Goal: Task Accomplishment & Management: Use online tool/utility

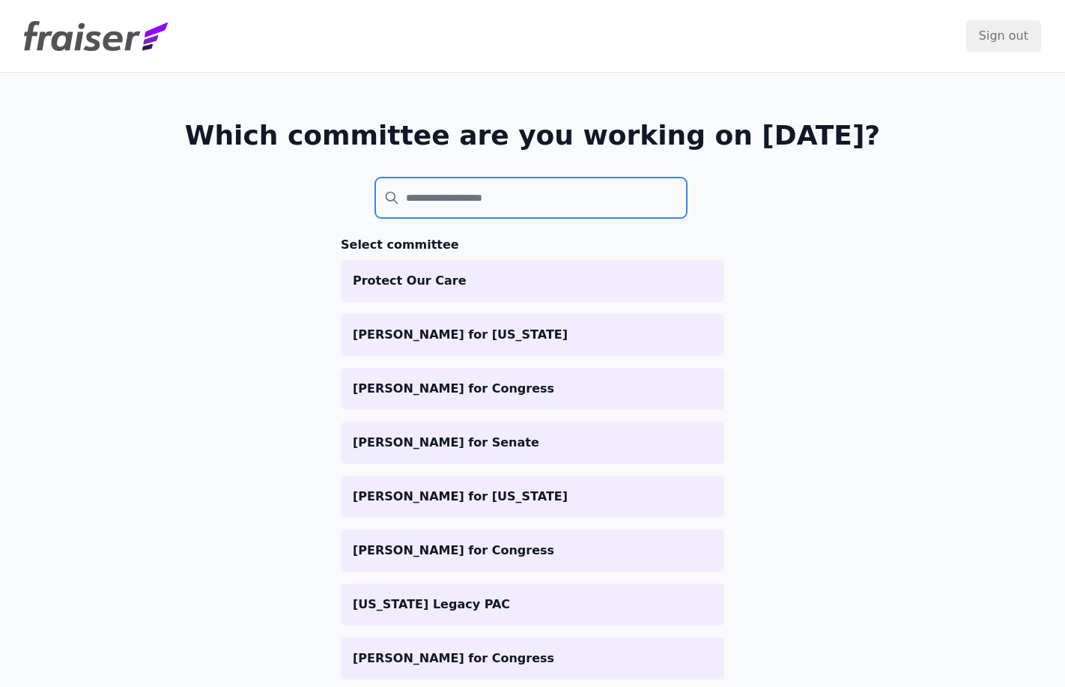
click at [410, 194] on input "search" at bounding box center [530, 197] width 311 height 40
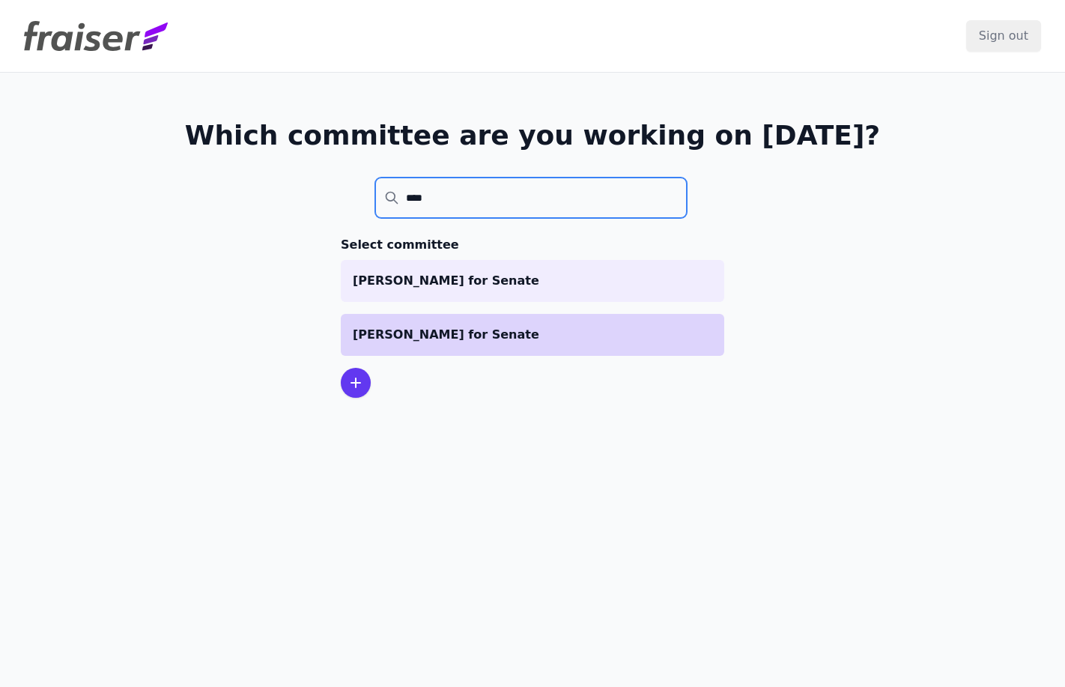
type input "****"
click at [426, 336] on p "[PERSON_NAME] for Senate" at bounding box center [532, 335] width 359 height 18
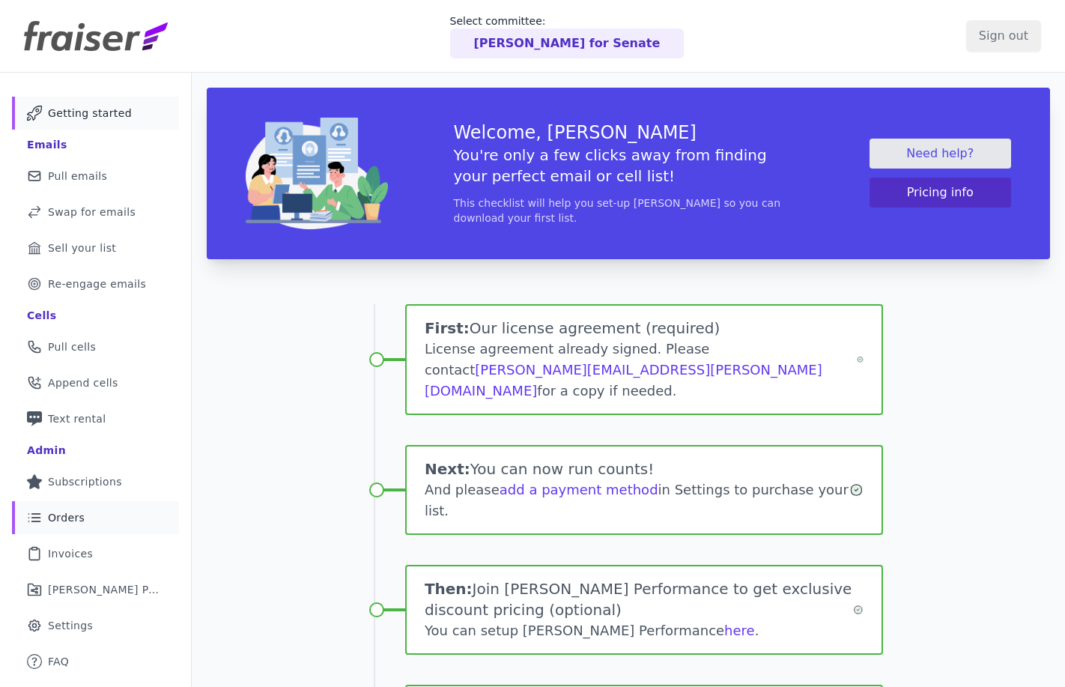
click at [83, 524] on link "List Icon Outline of bulleted list Orders" at bounding box center [95, 517] width 167 height 33
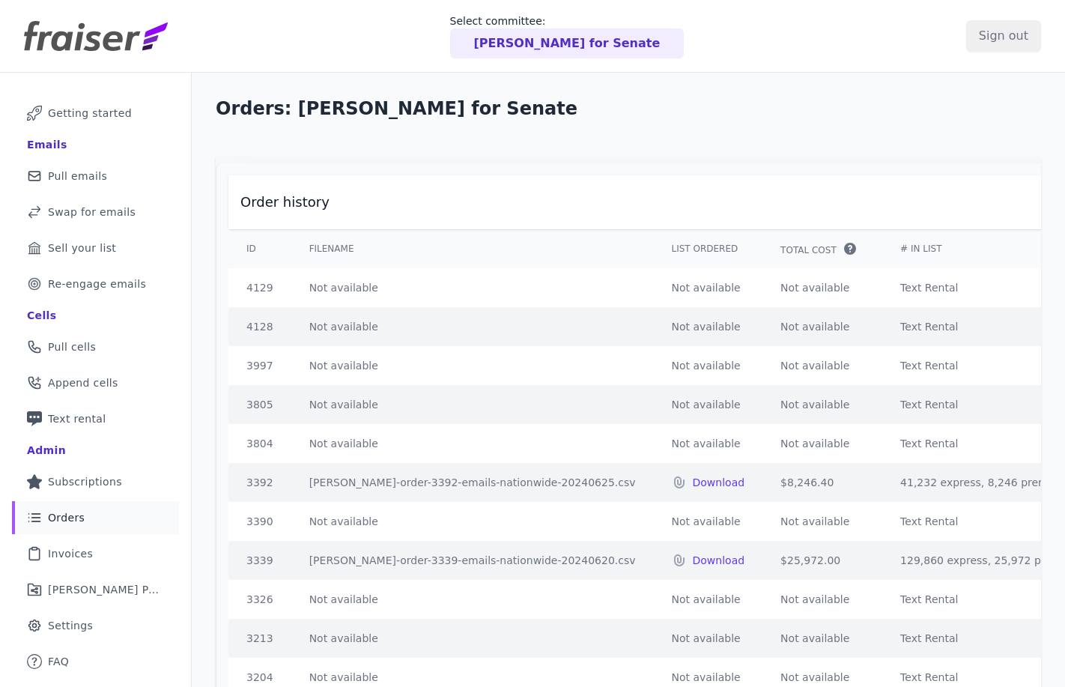
click at [559, 43] on p "Tammy Baldwin for Senate" at bounding box center [567, 43] width 186 height 18
click at [93, 622] on link "Gear Icon Outline of a gear Settings" at bounding box center [95, 625] width 167 height 33
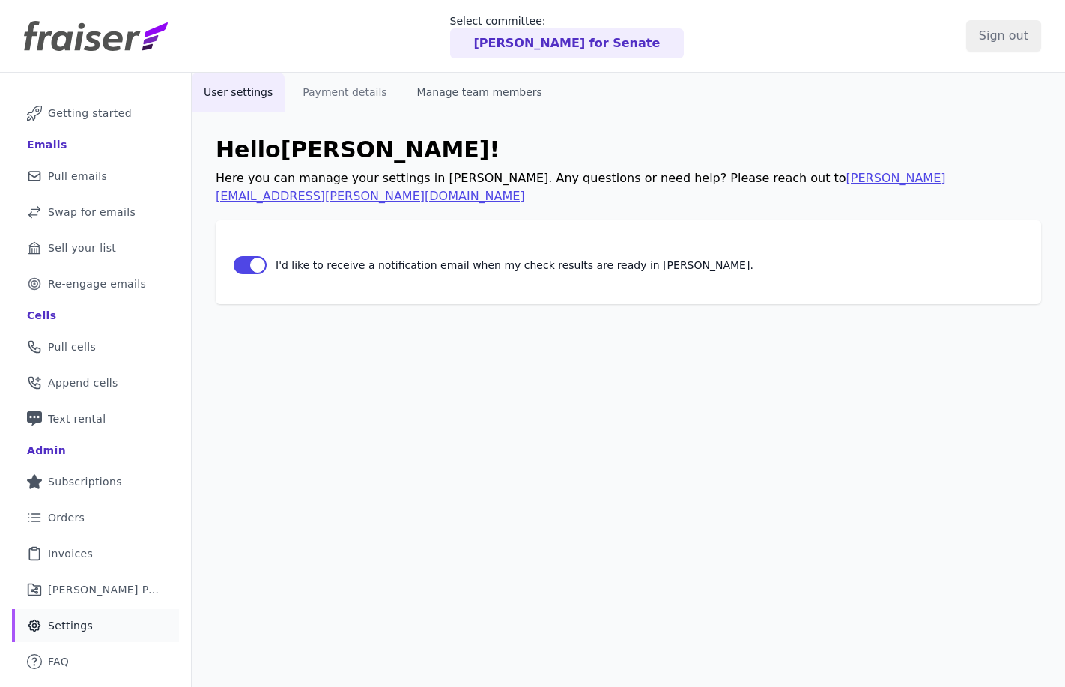
click at [472, 85] on button "Manage team members" at bounding box center [479, 92] width 149 height 39
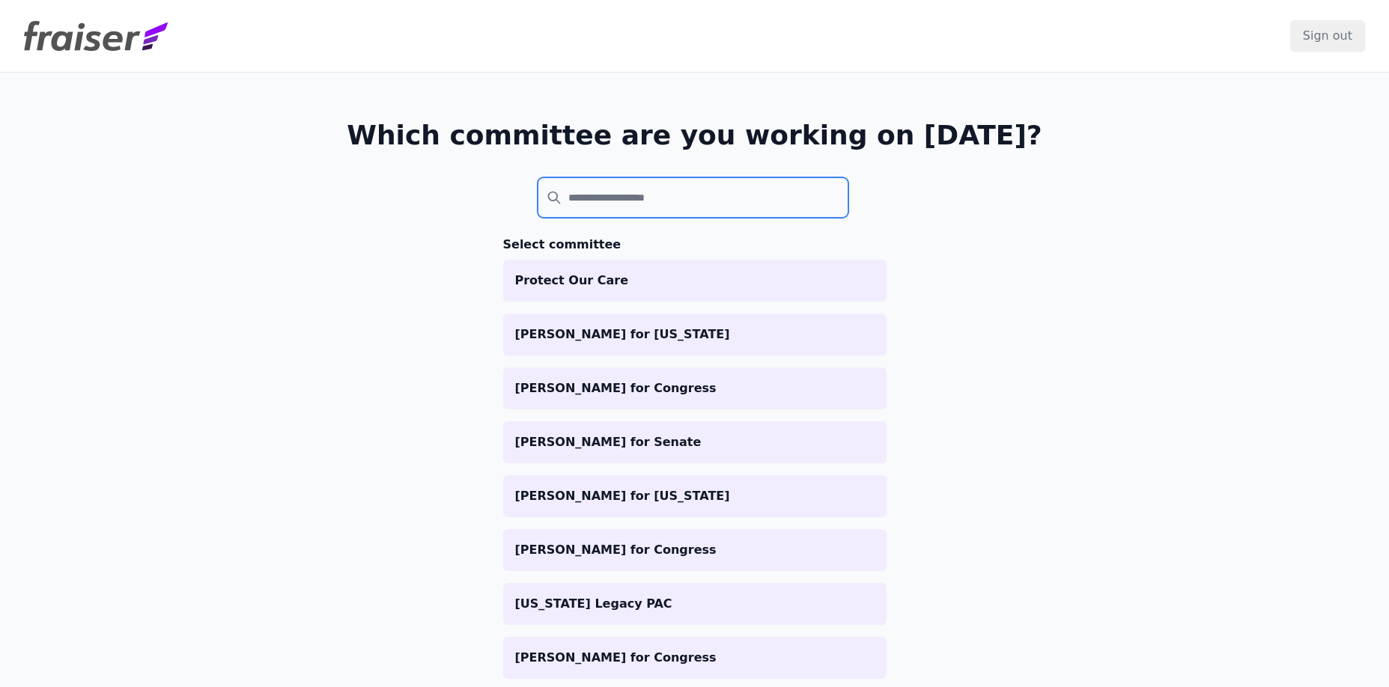
click at [669, 202] on input "search" at bounding box center [693, 197] width 311 height 40
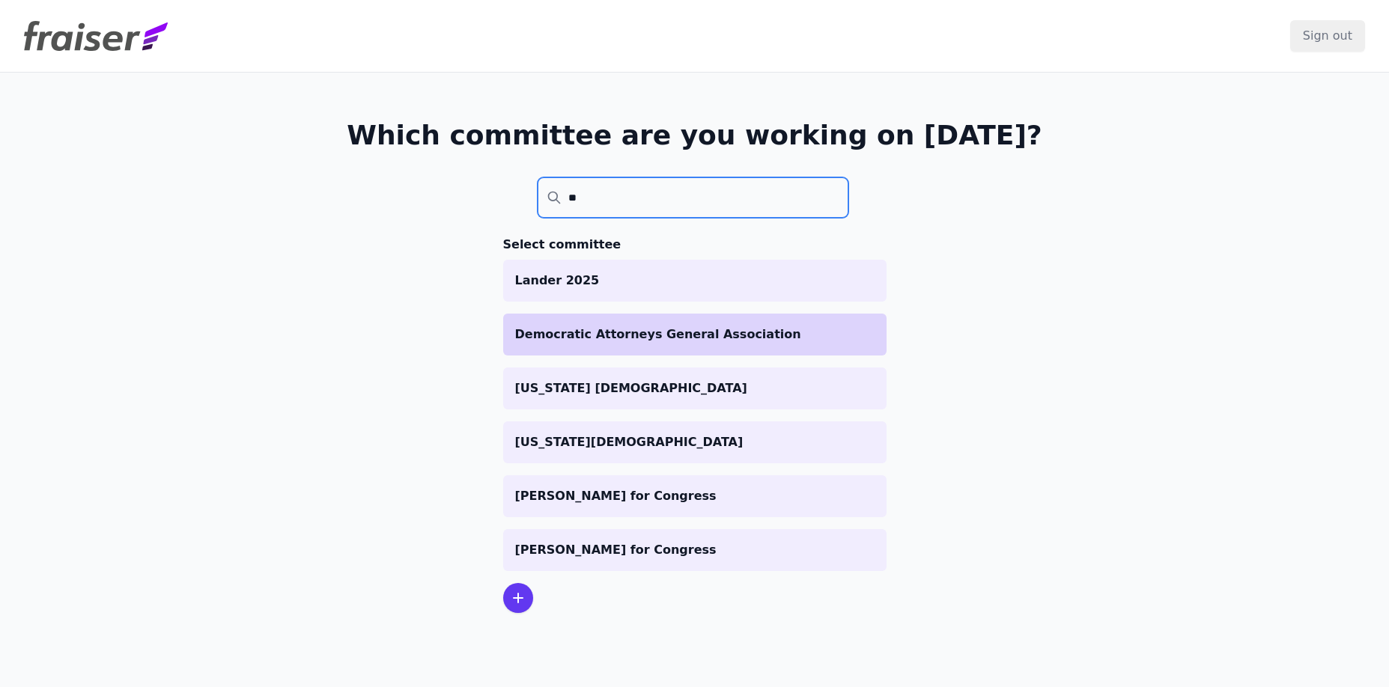
type input "**"
click at [696, 329] on p "Democratic Attorneys General Association" at bounding box center [694, 335] width 359 height 18
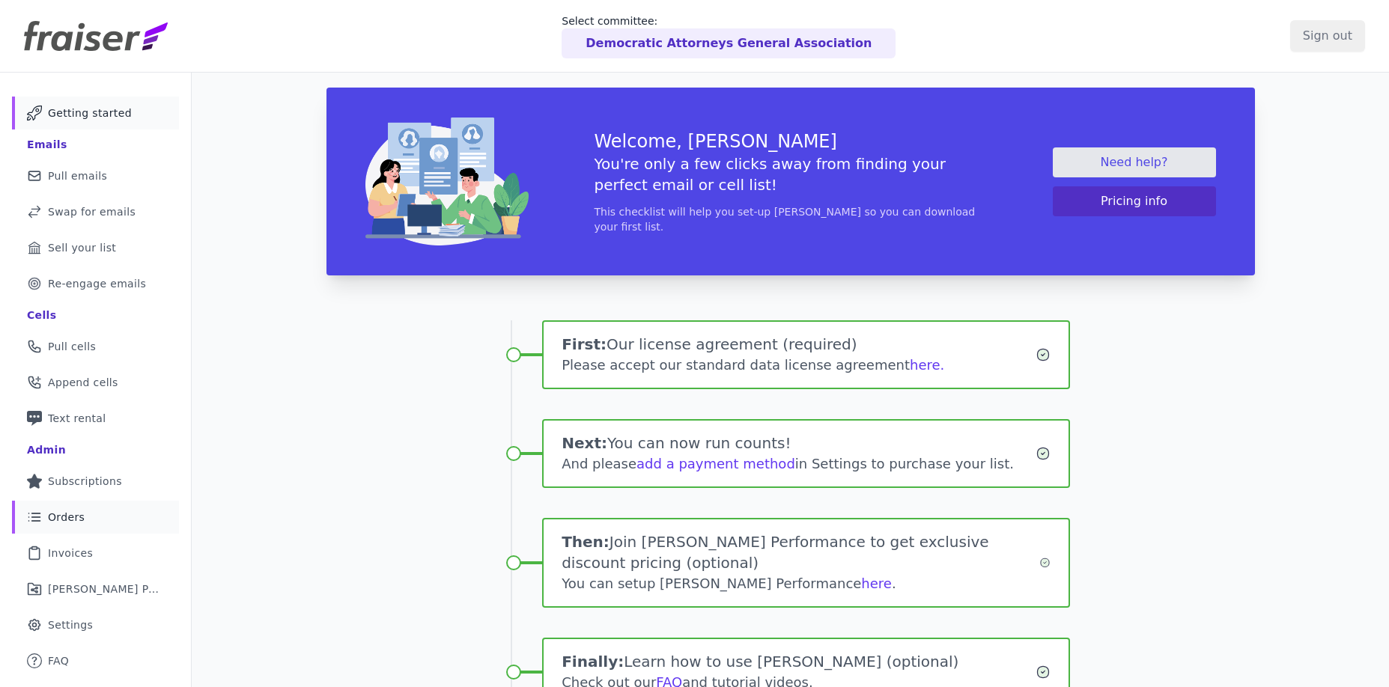
click at [49, 514] on span "Orders" at bounding box center [66, 517] width 37 height 15
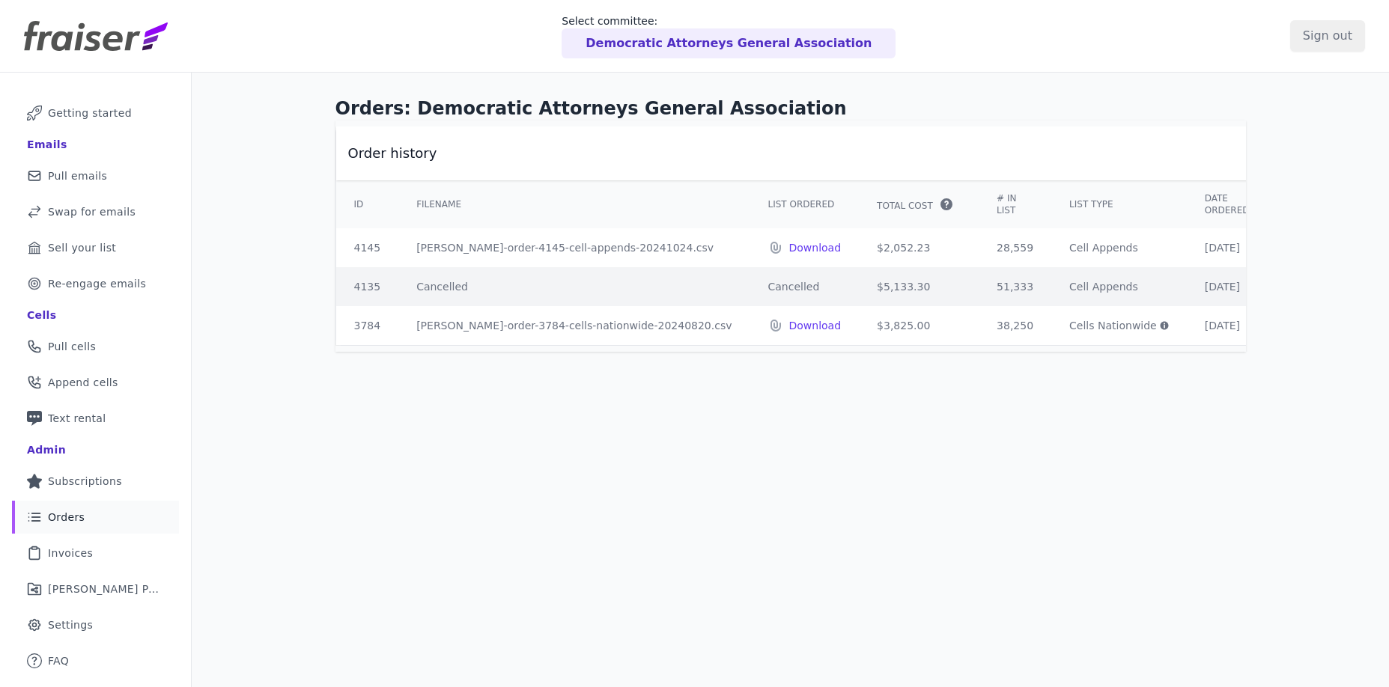
scroll to position [0, 48]
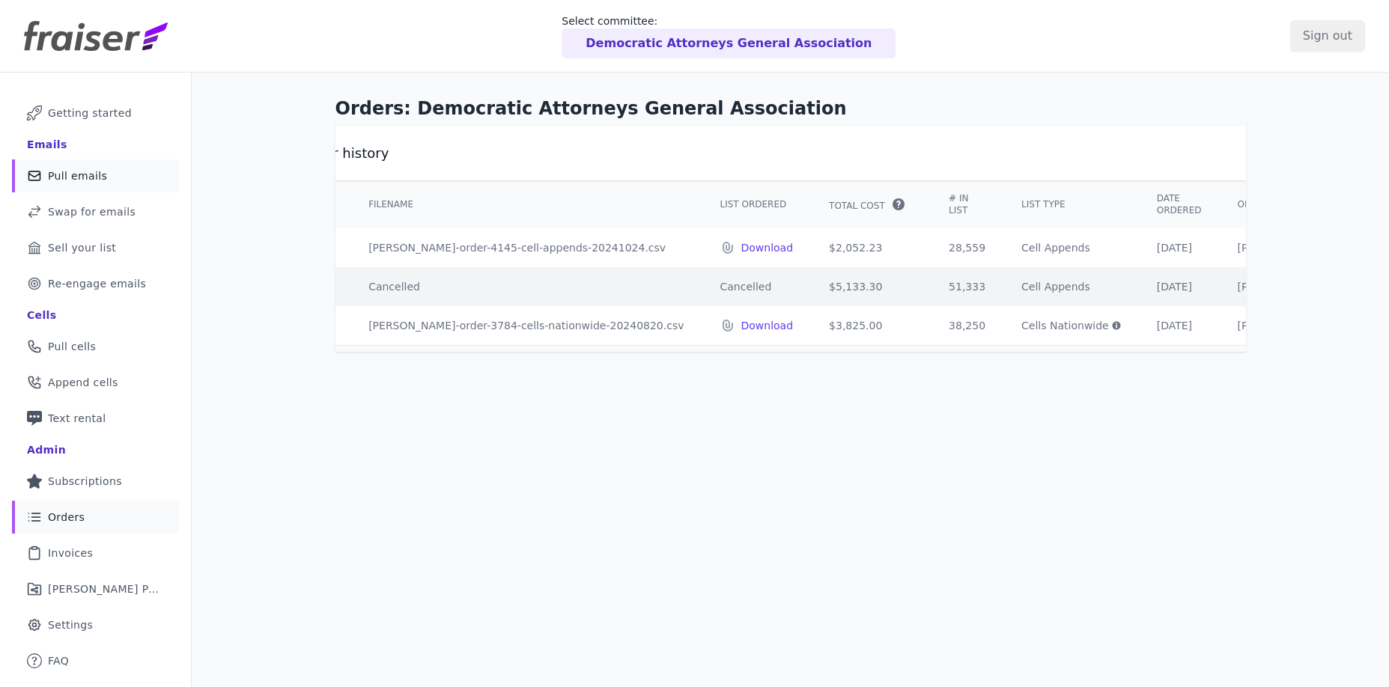
click at [83, 186] on link "Mail Icon Outline of a mail envelope Pull emails" at bounding box center [95, 175] width 167 height 33
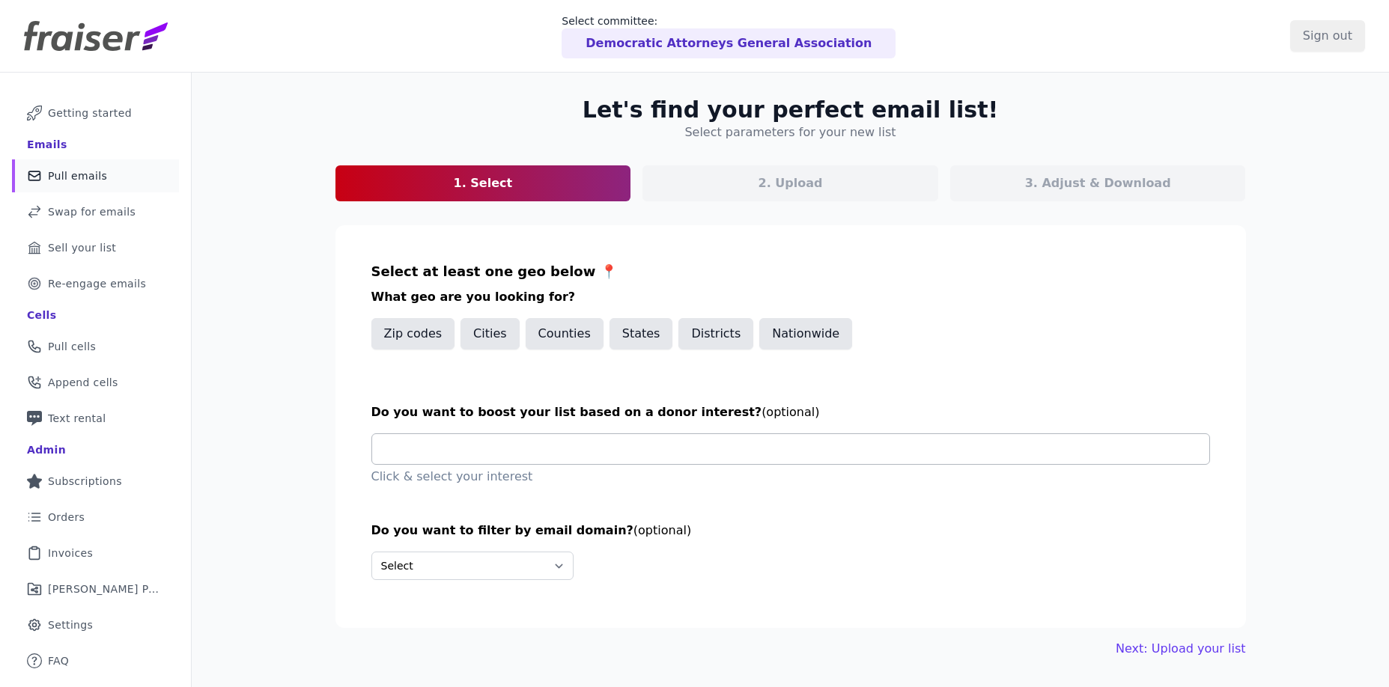
click at [478, 463] on input "text" at bounding box center [796, 449] width 825 height 30
type input "*"
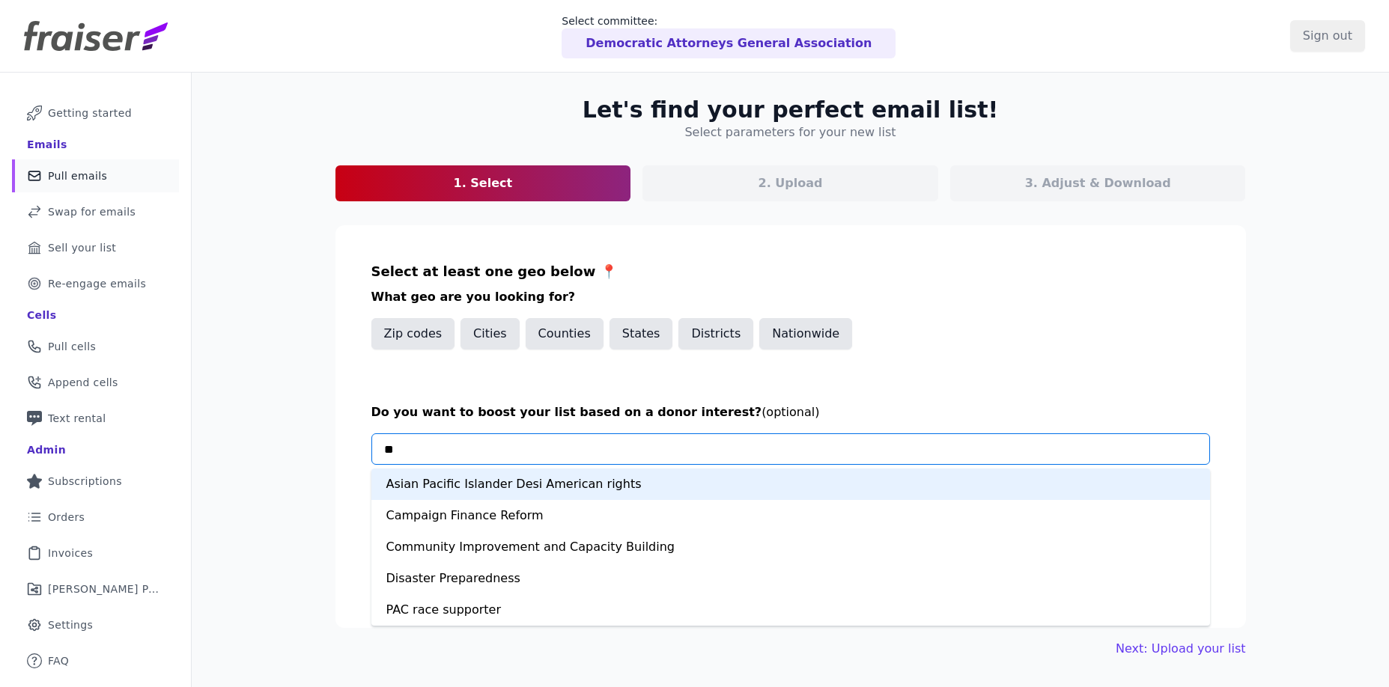
type input "*"
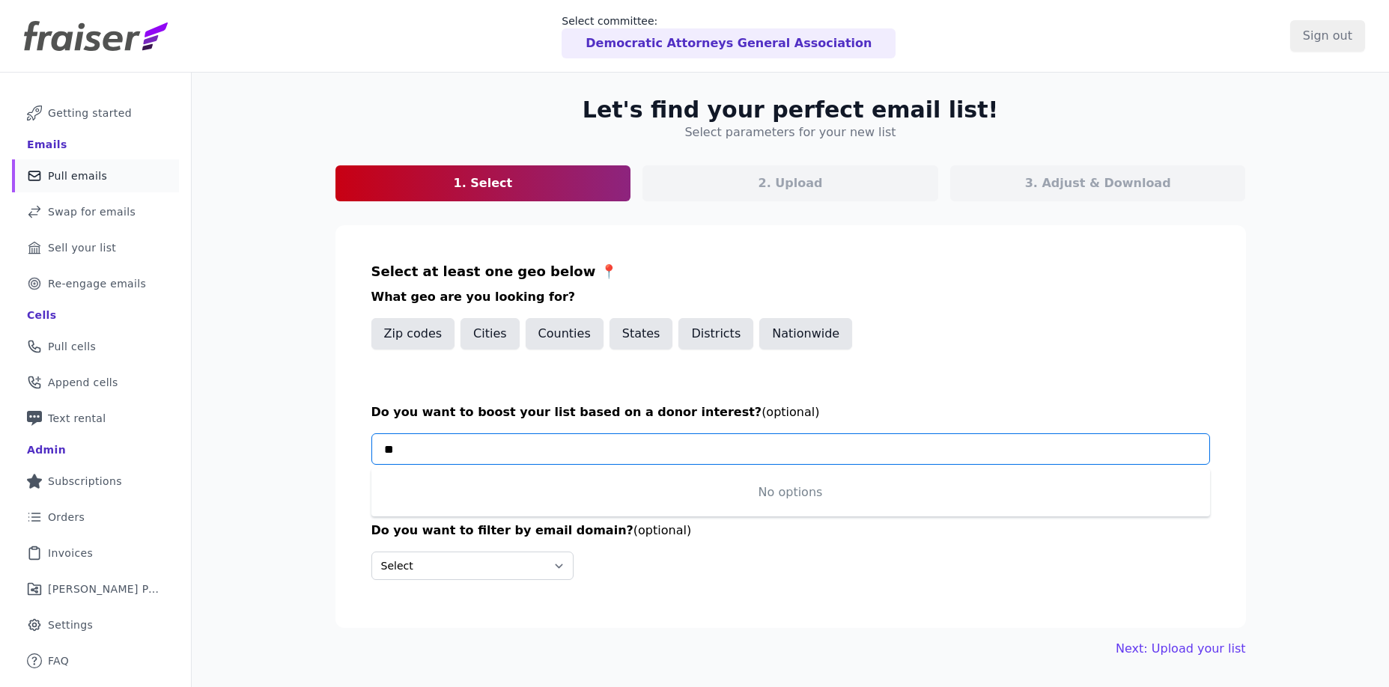
type input "*"
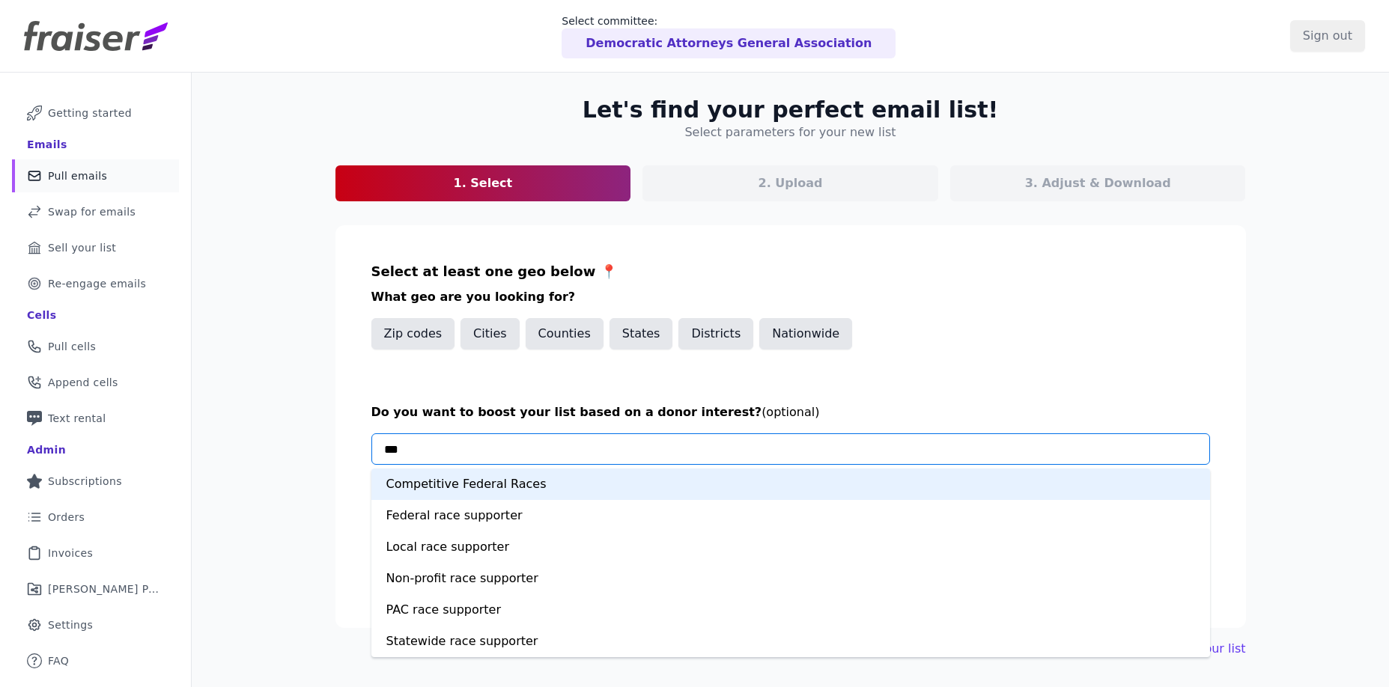
type input "****"
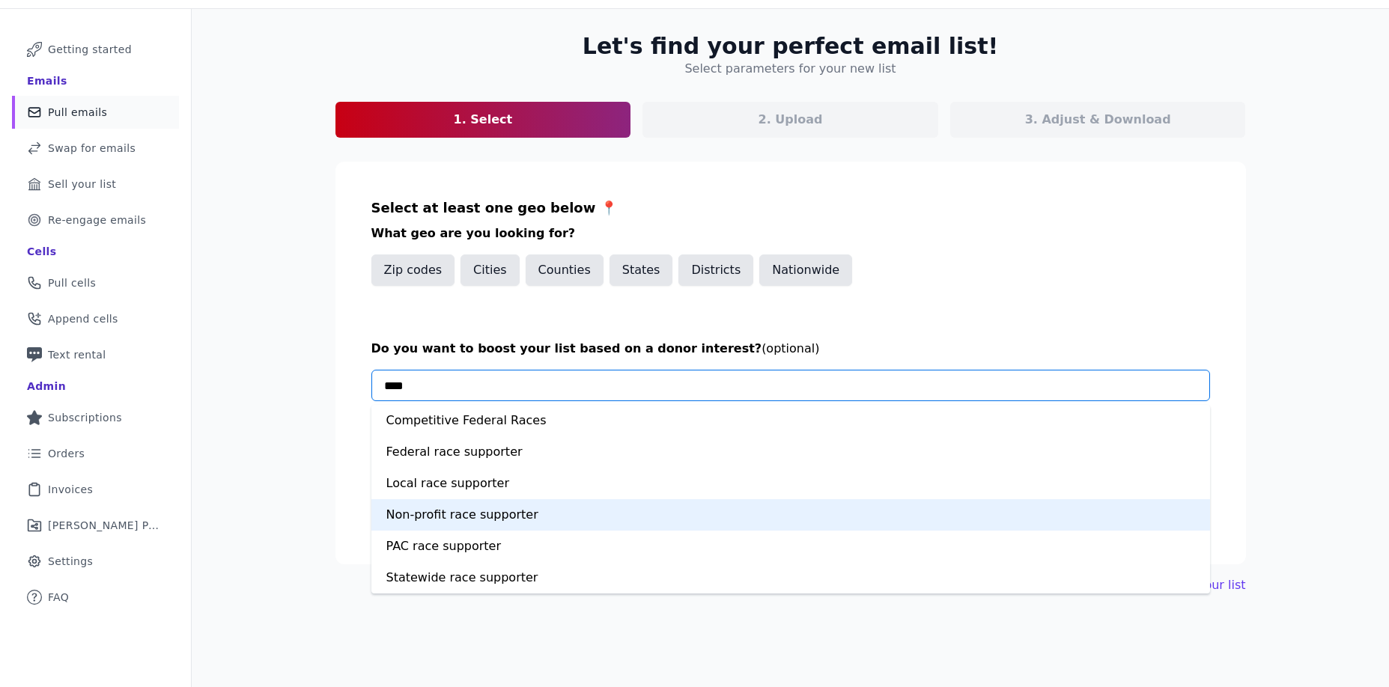
scroll to position [40, 0]
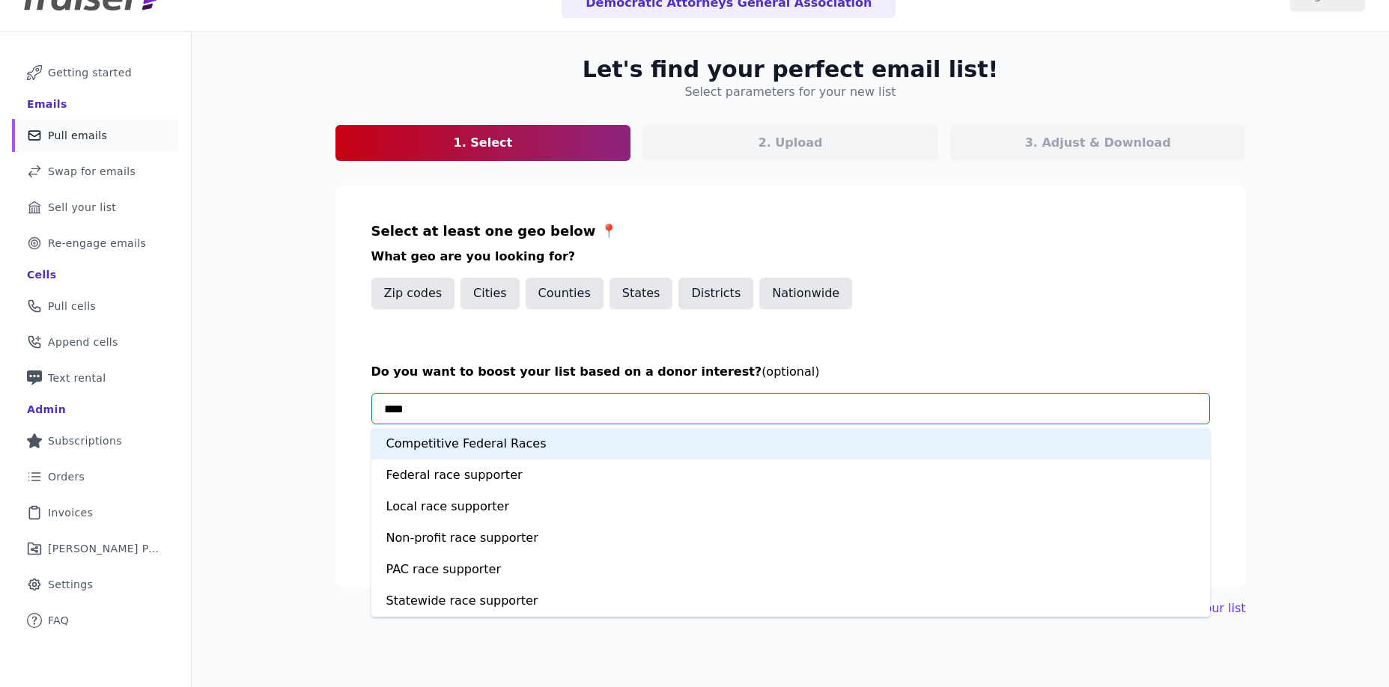
drag, startPoint x: 443, startPoint y: 409, endPoint x: 329, endPoint y: 409, distance: 114.6
click at [335, 409] on section "Select at least one geo below 📍 What geo are you looking for? Zip codes Cities …" at bounding box center [790, 386] width 910 height 403
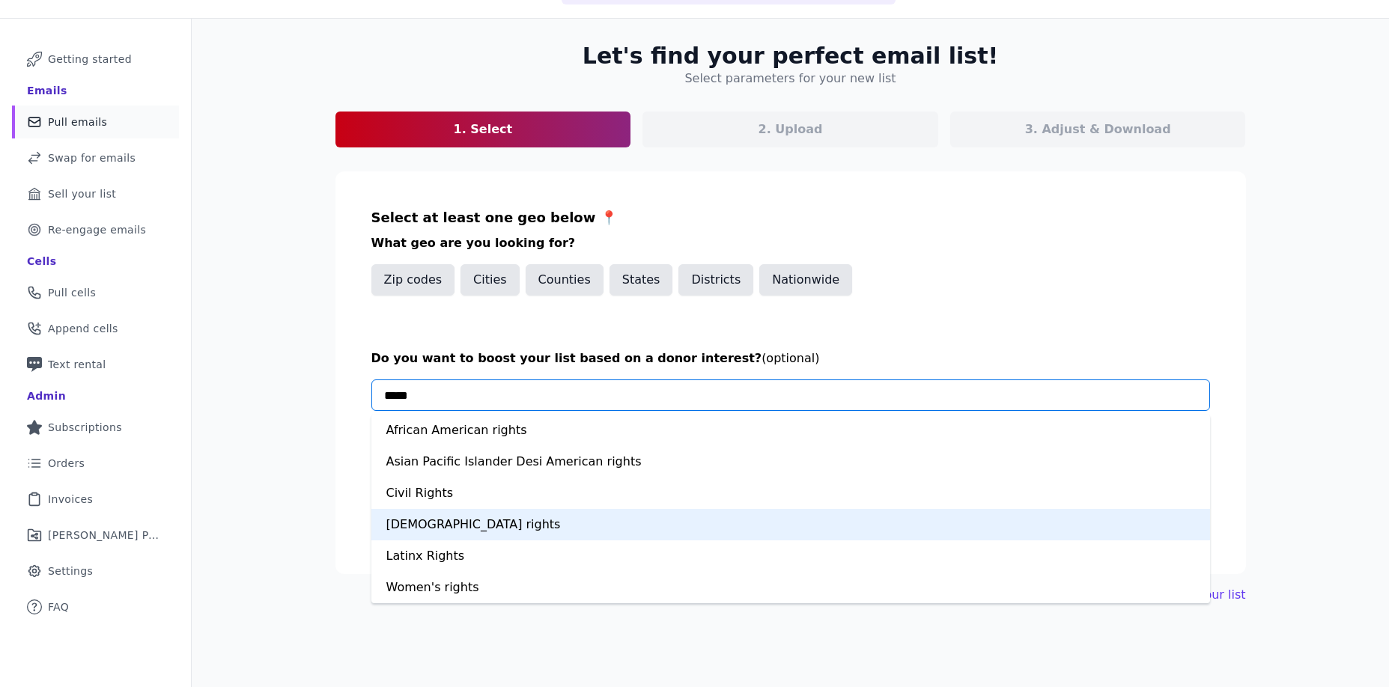
scroll to position [37, 0]
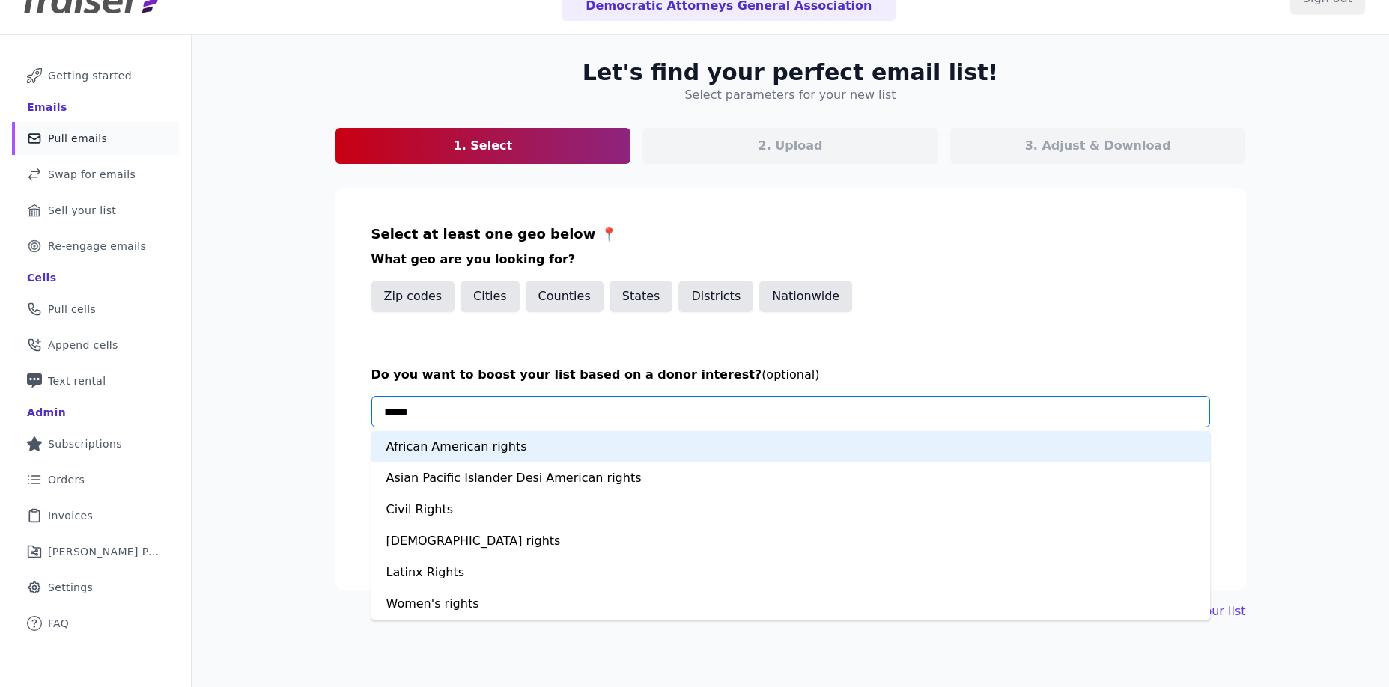
click at [371, 406] on div "African American rights Asian Pacific Islander Desi American rights Civil Right…" at bounding box center [790, 411] width 839 height 31
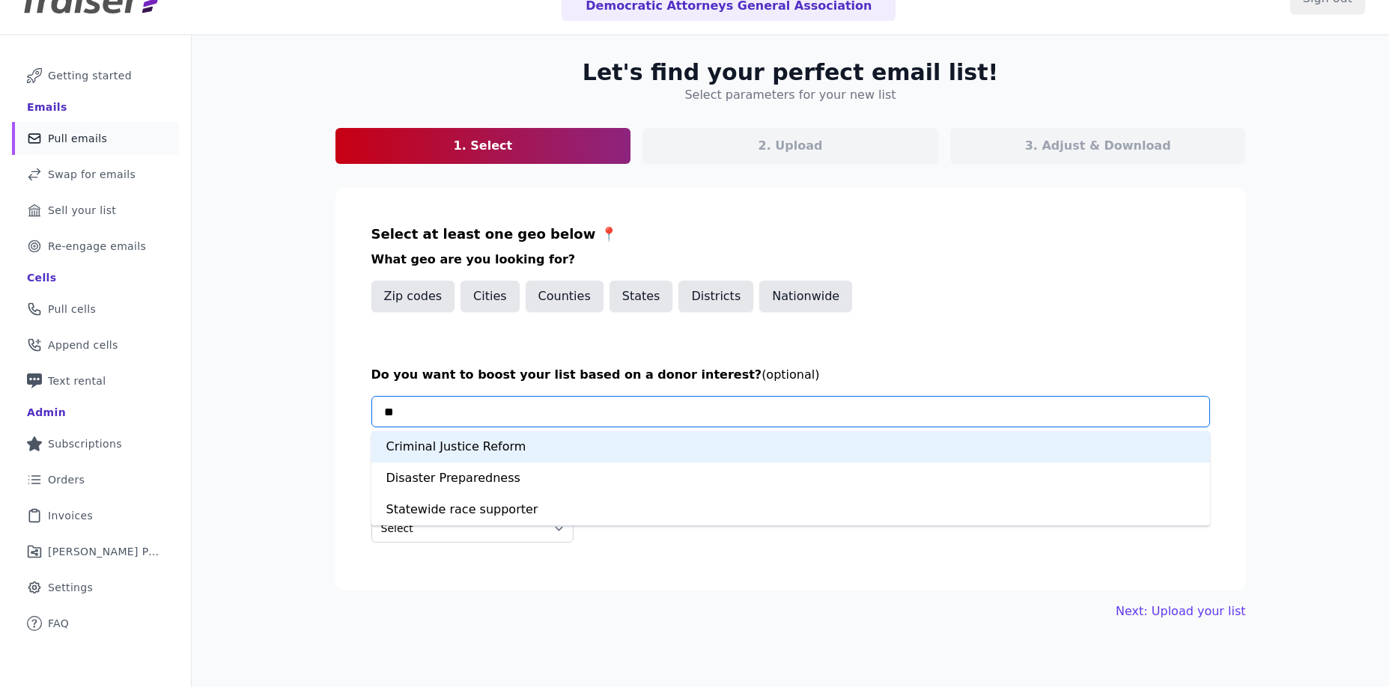
type input "*"
